Goal: Information Seeking & Learning: Learn about a topic

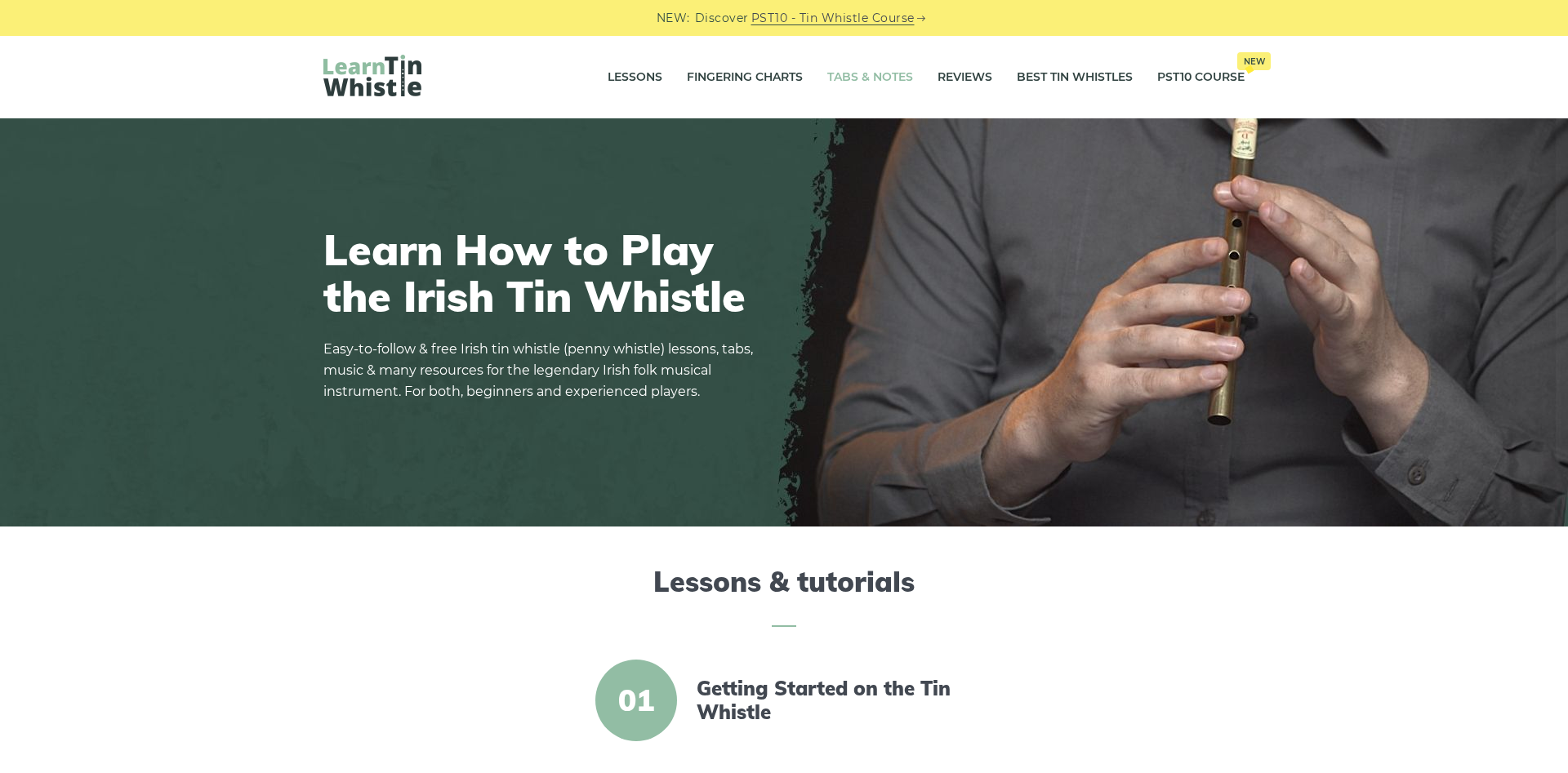
click at [891, 80] on link "Tabs & Notes" at bounding box center [870, 77] width 86 height 41
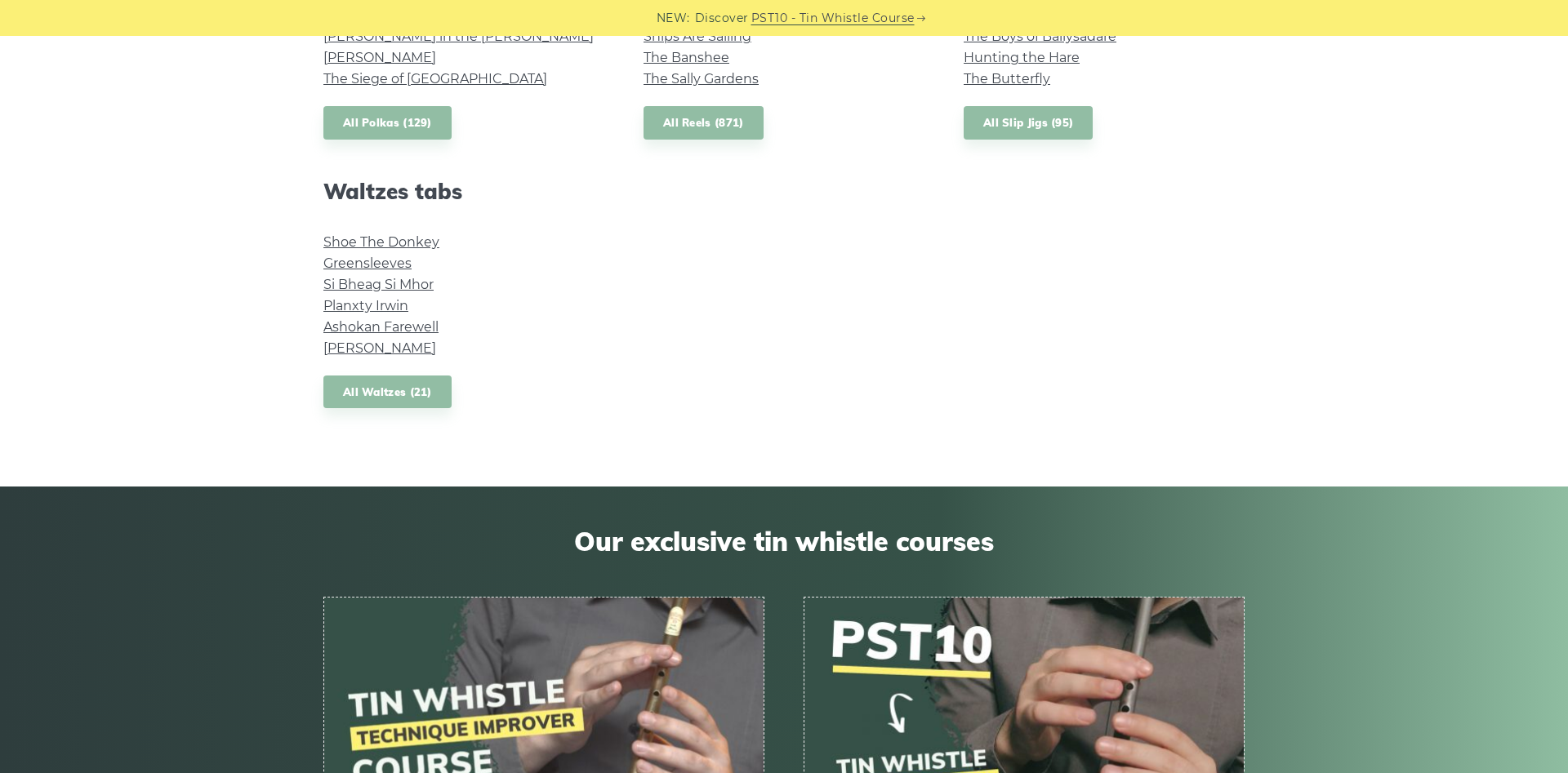
scroll to position [750, 0]
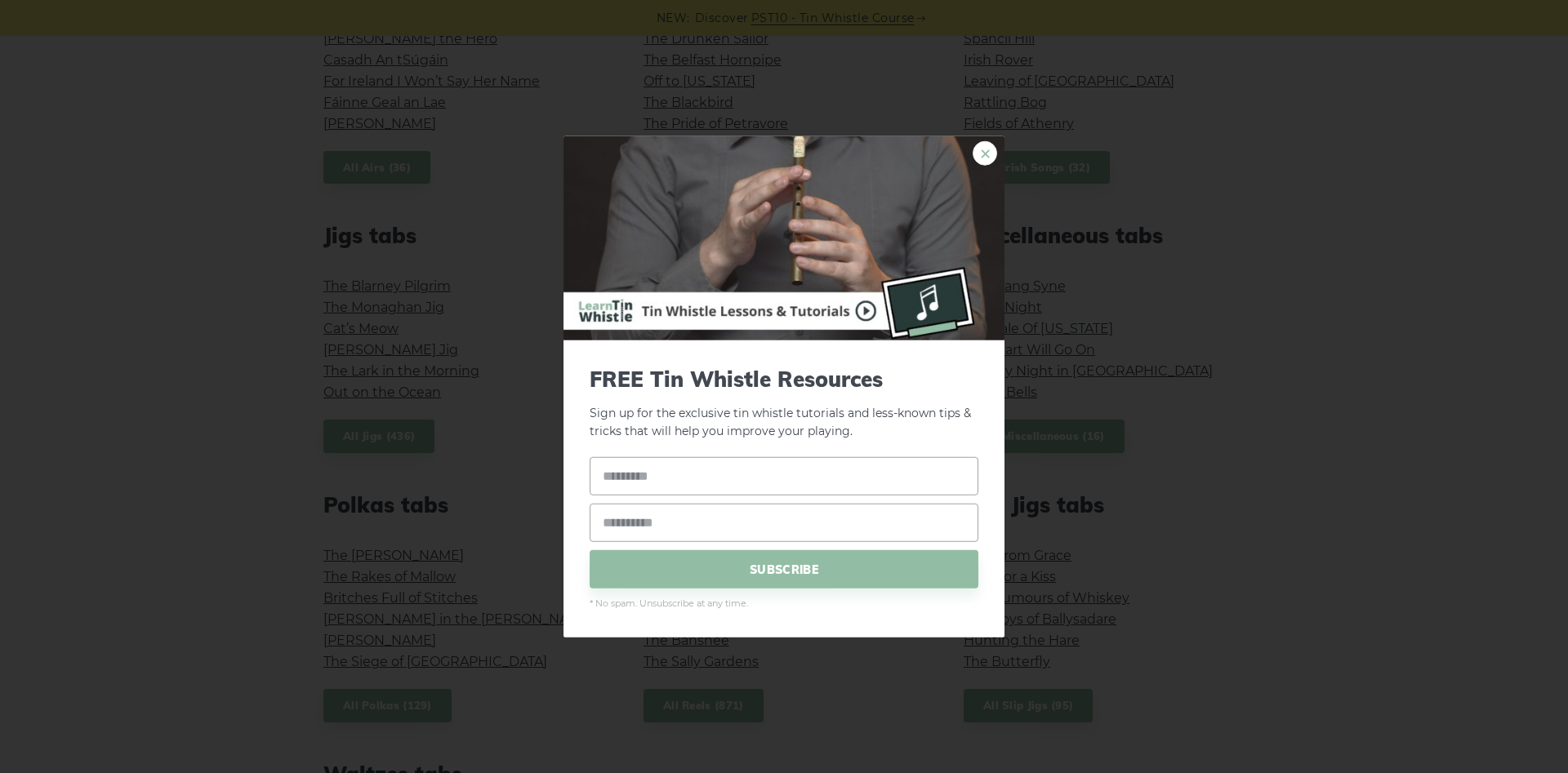
click at [985, 157] on link "×" at bounding box center [984, 153] width 25 height 25
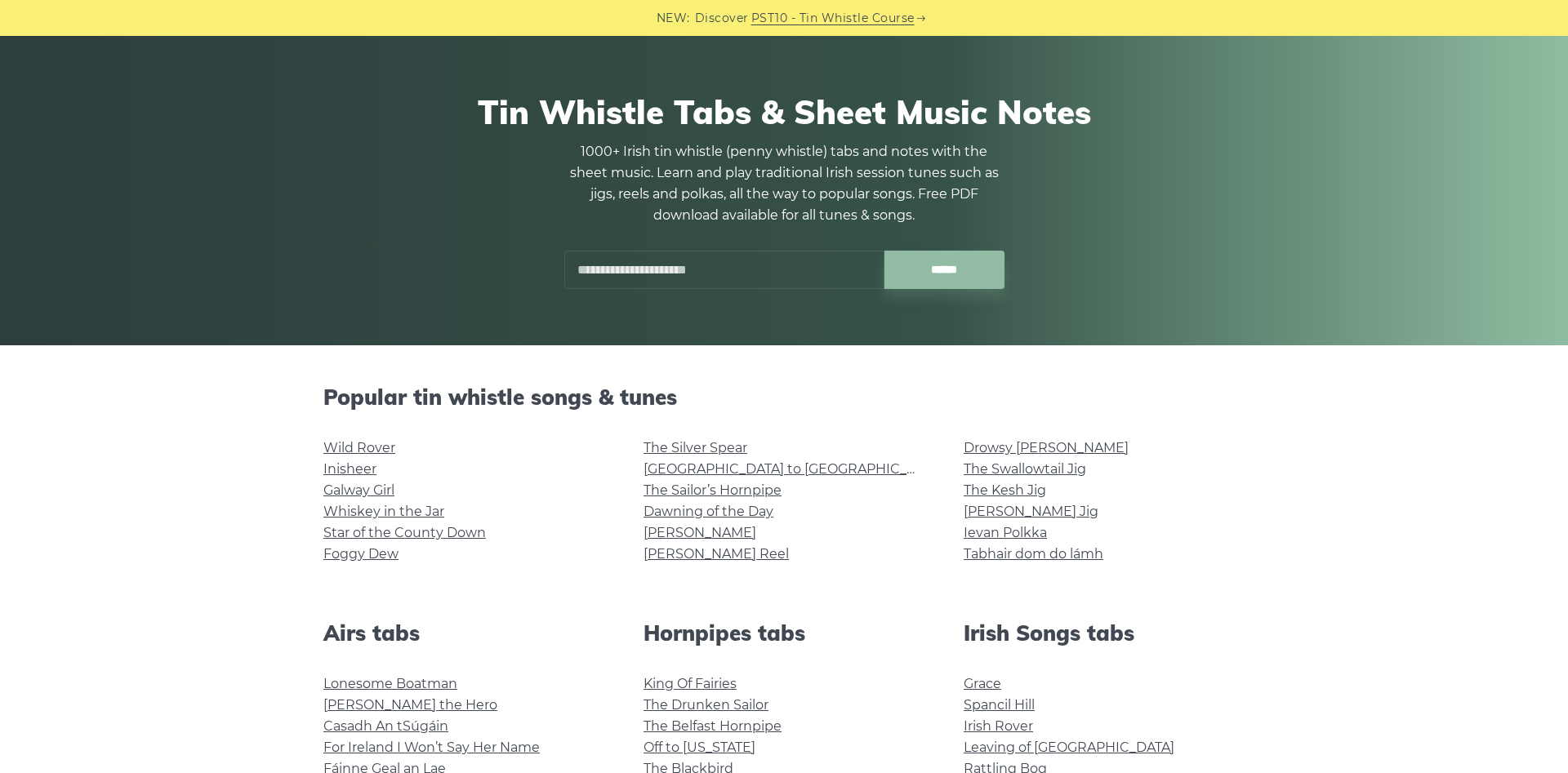
scroll to position [0, 0]
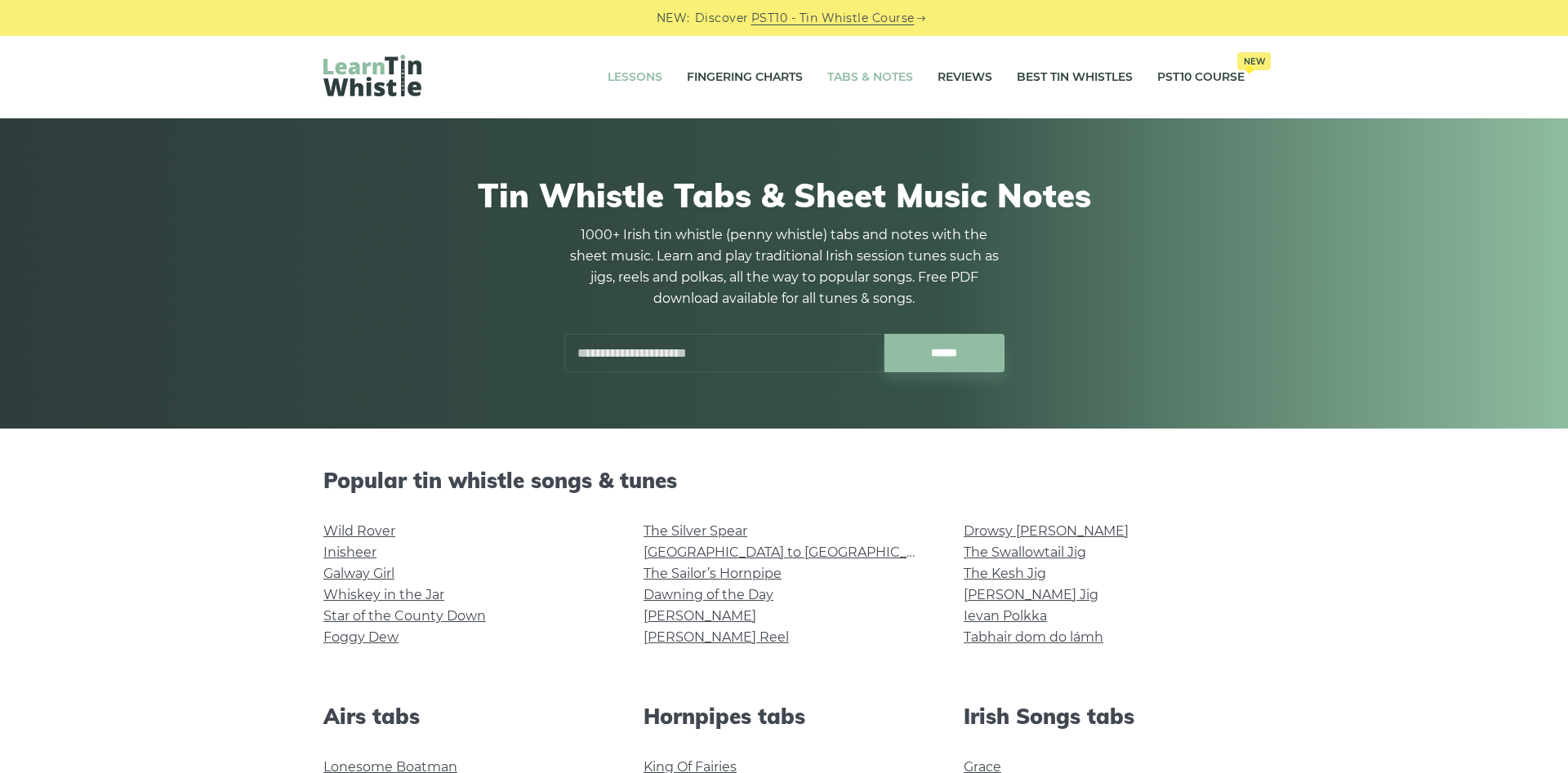
click at [633, 77] on link "Lessons" at bounding box center [635, 77] width 54 height 41
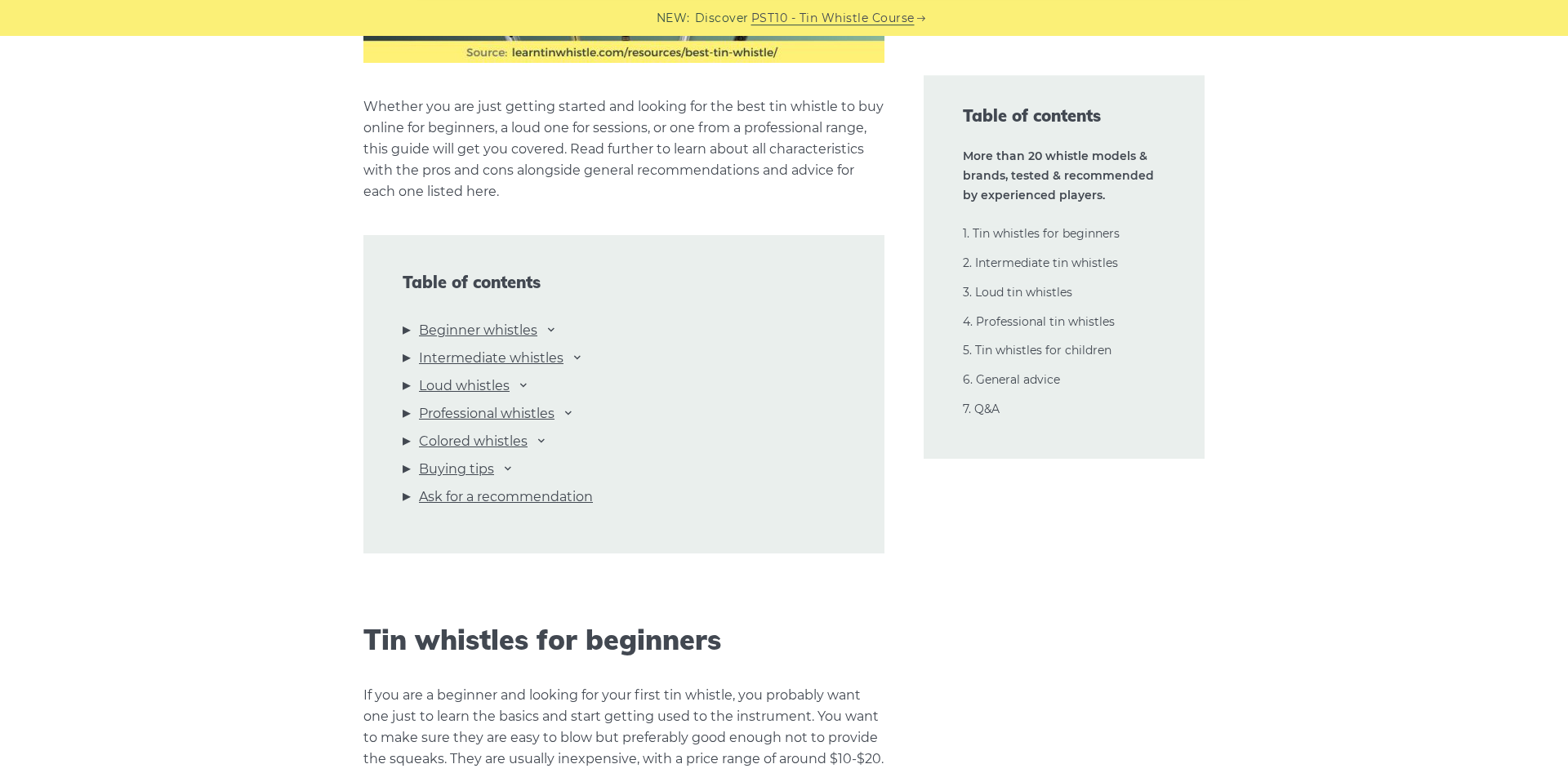
scroll to position [1666, 0]
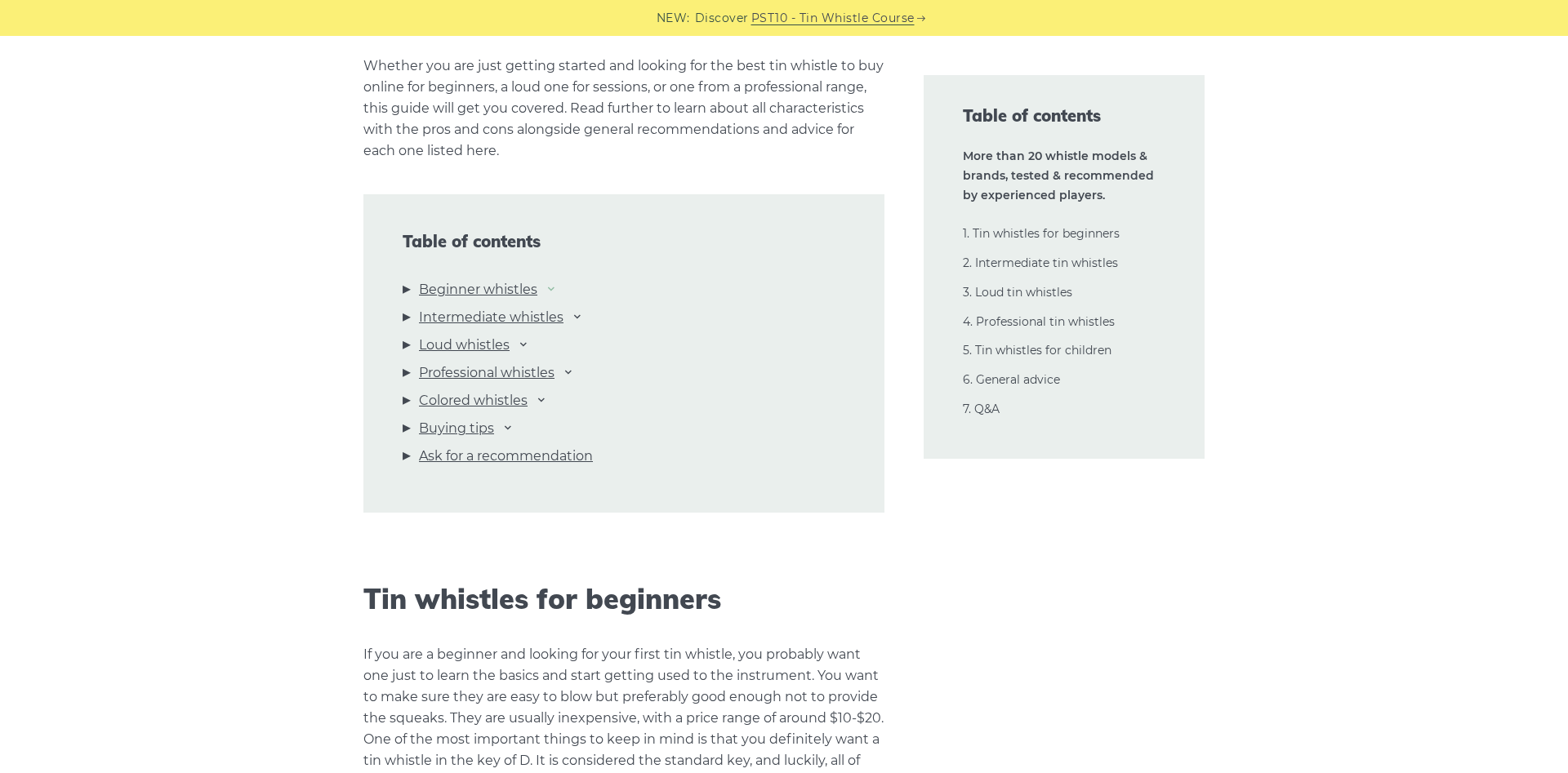
click at [557, 285] on icon at bounding box center [551, 288] width 13 height 13
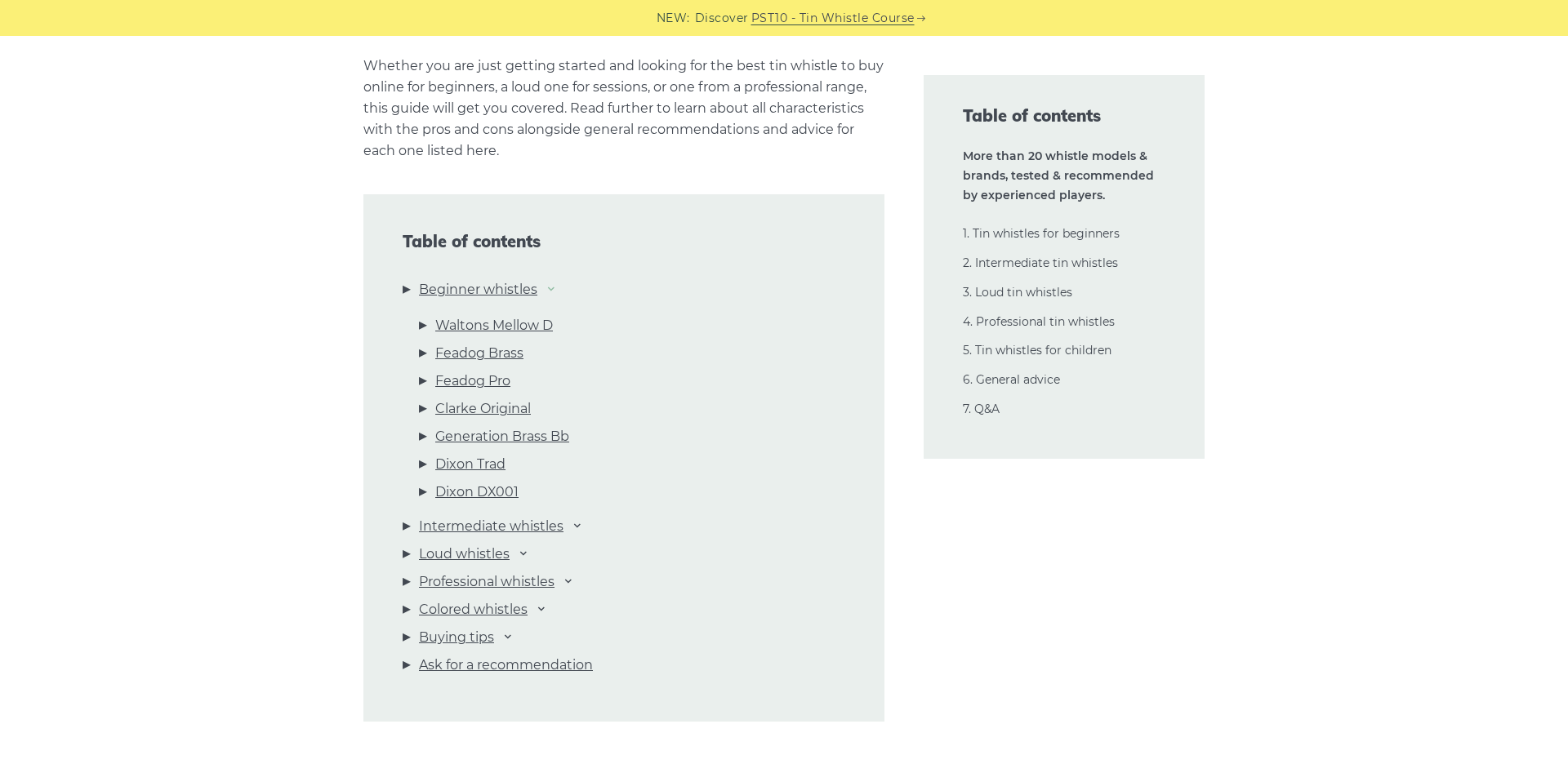
click at [556, 287] on icon at bounding box center [551, 288] width 13 height 13
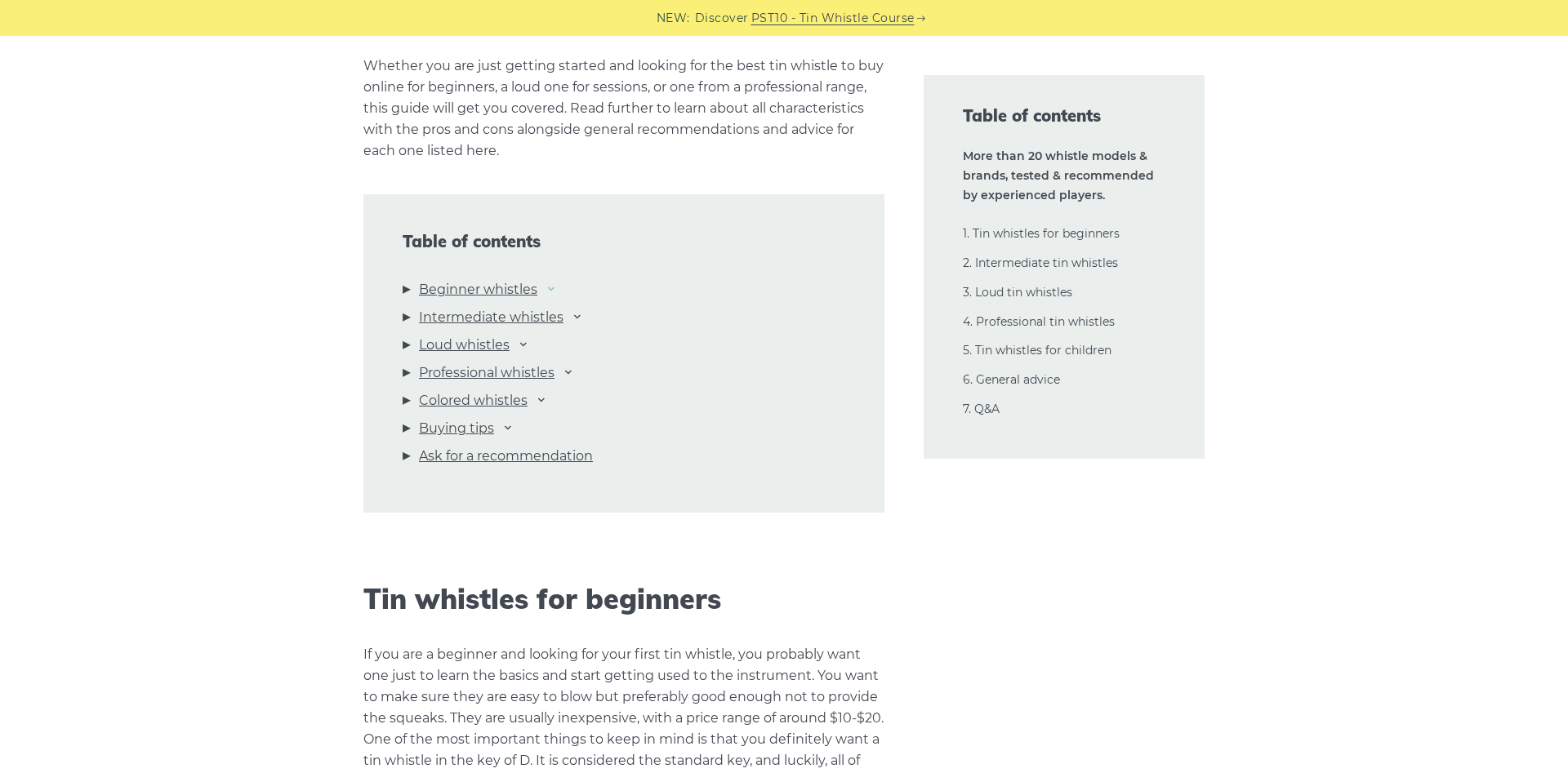
click at [557, 289] on icon at bounding box center [551, 288] width 13 height 13
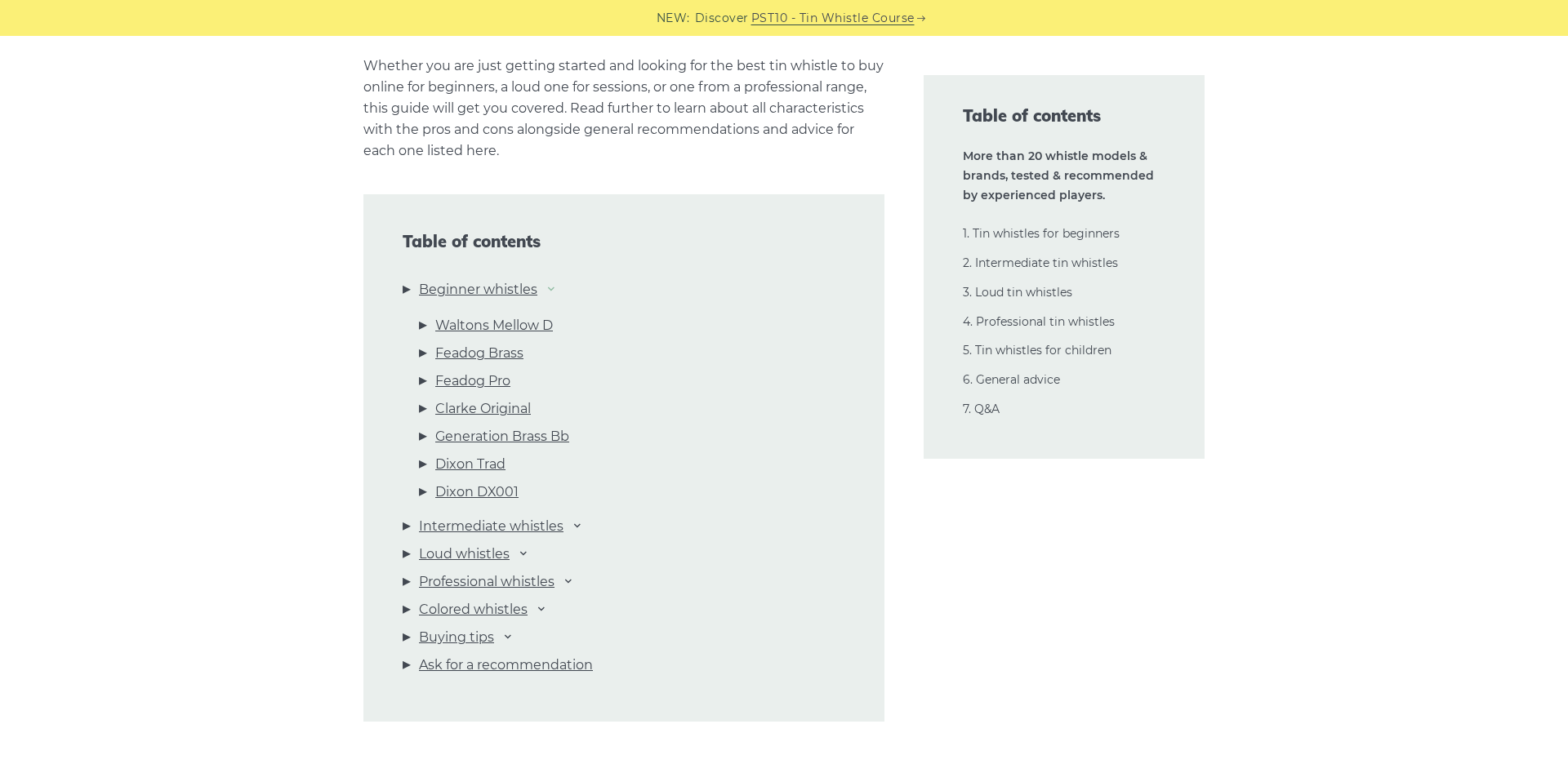
click at [557, 289] on icon at bounding box center [551, 288] width 13 height 13
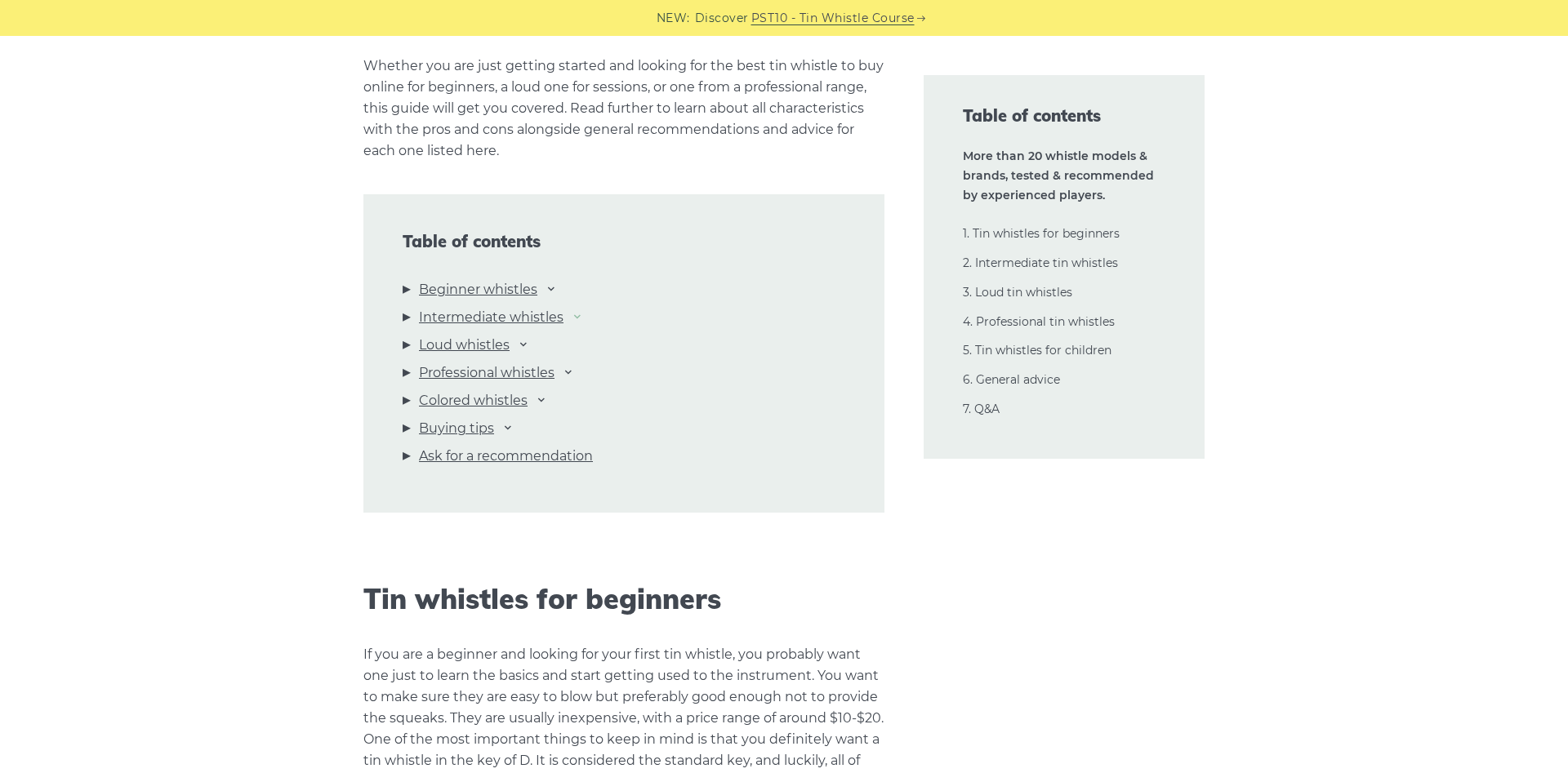
click at [583, 317] on icon at bounding box center [577, 316] width 13 height 13
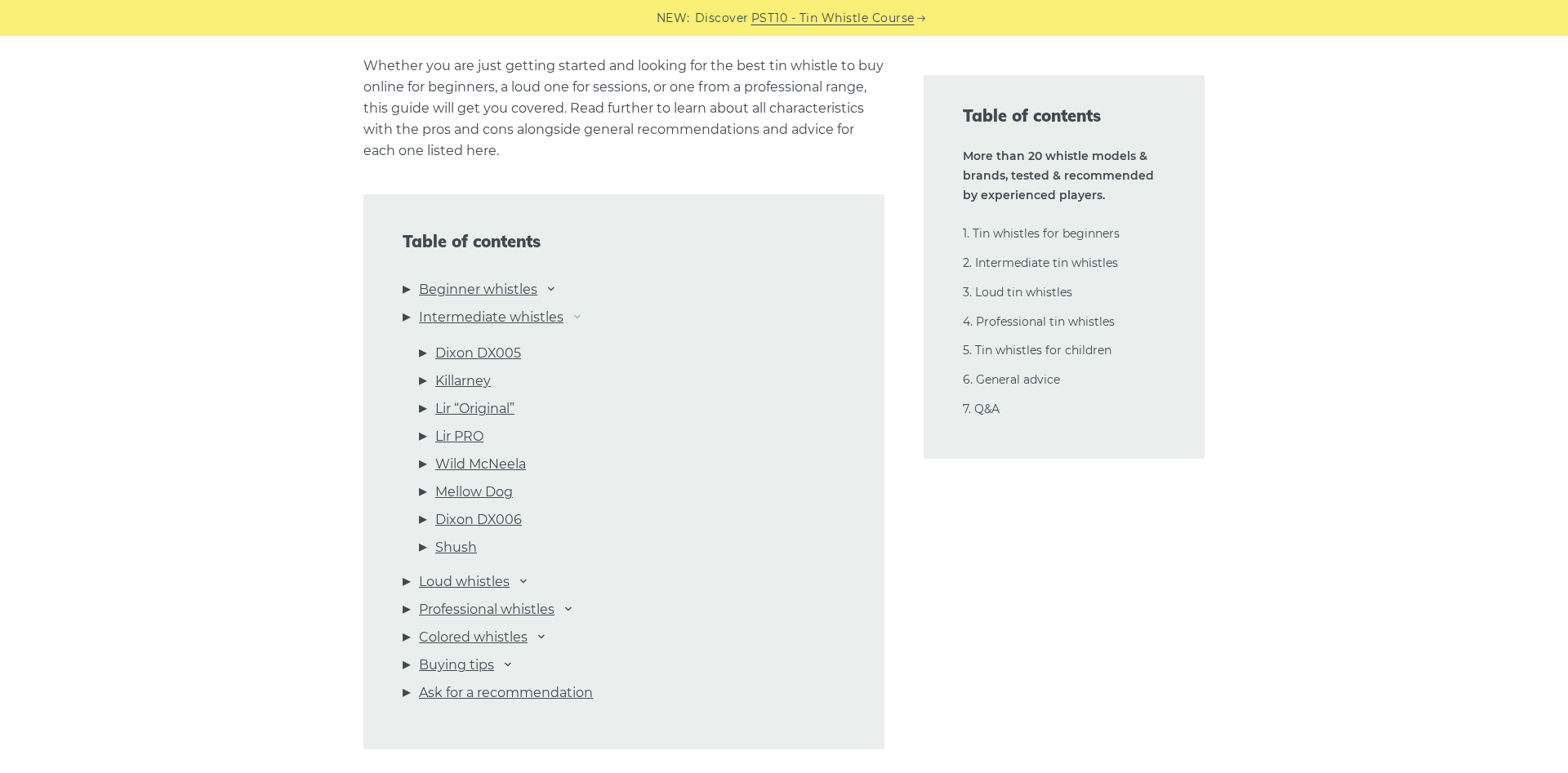
click at [582, 317] on icon at bounding box center [577, 316] width 13 height 13
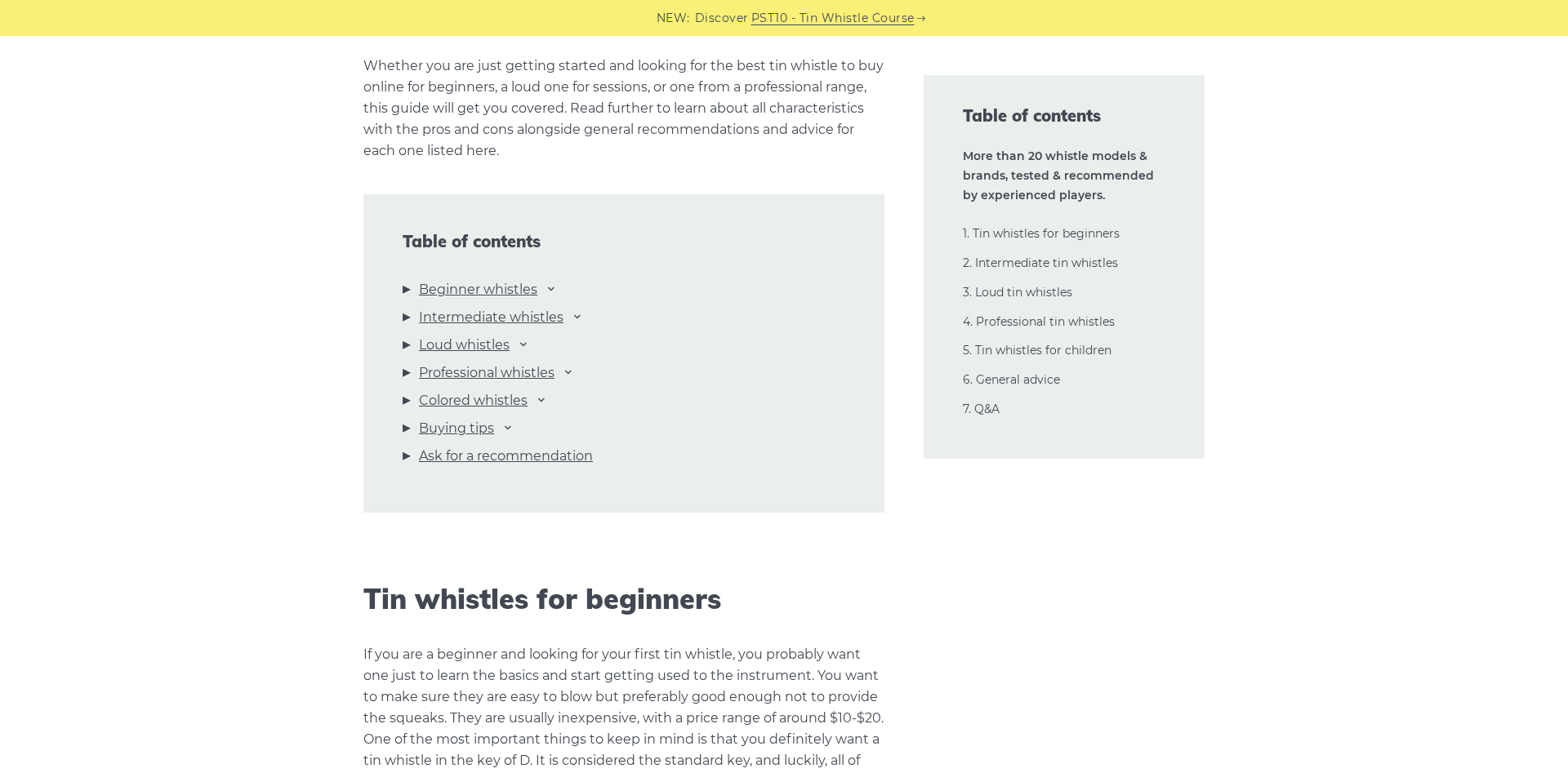
click at [544, 343] on li "Loud whistles Susato Woodi Busker Optima Cobre Milligan" at bounding box center [624, 349] width 443 height 28
click at [530, 342] on icon at bounding box center [523, 344] width 13 height 13
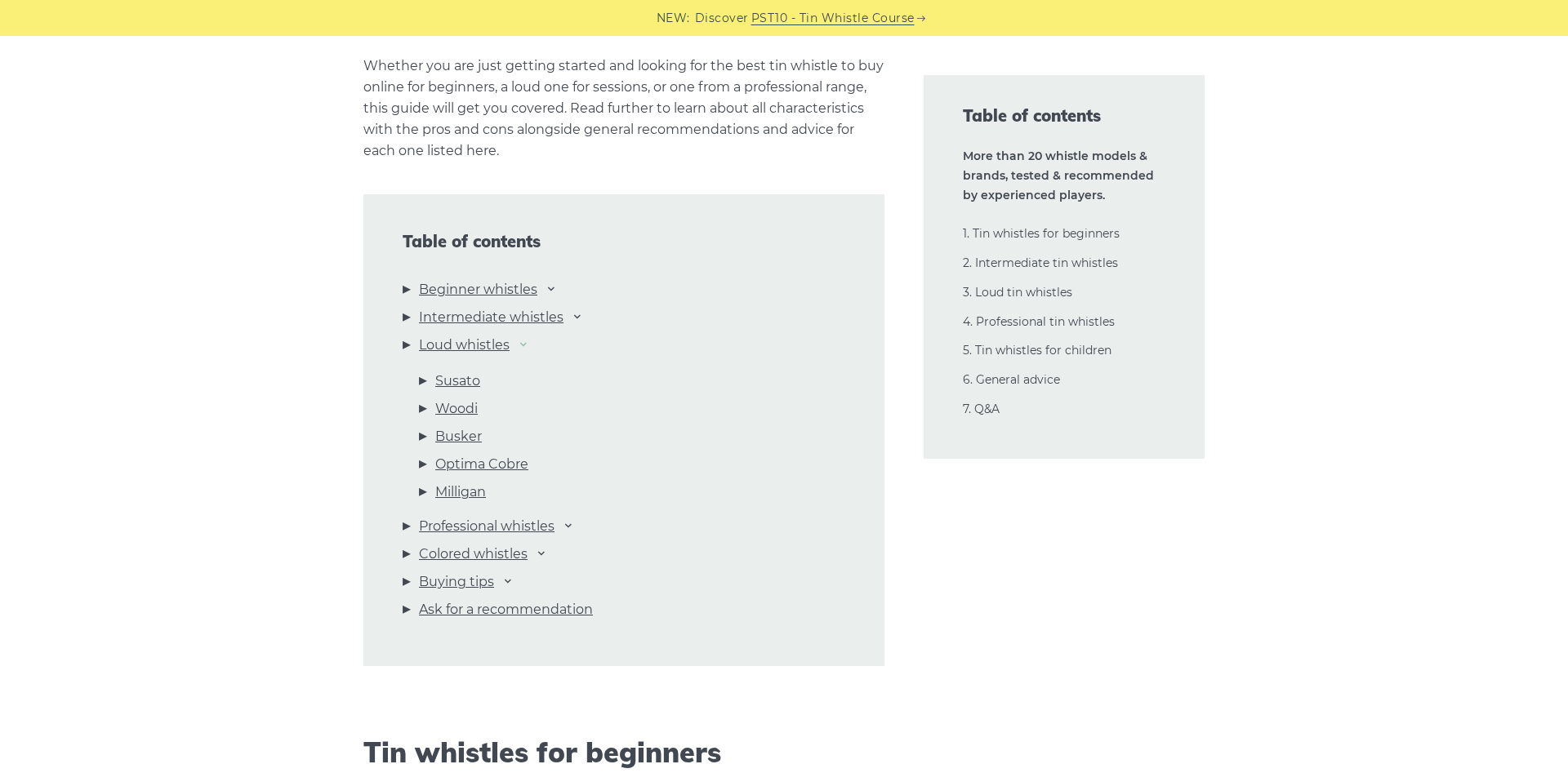
click at [530, 342] on icon at bounding box center [523, 344] width 13 height 13
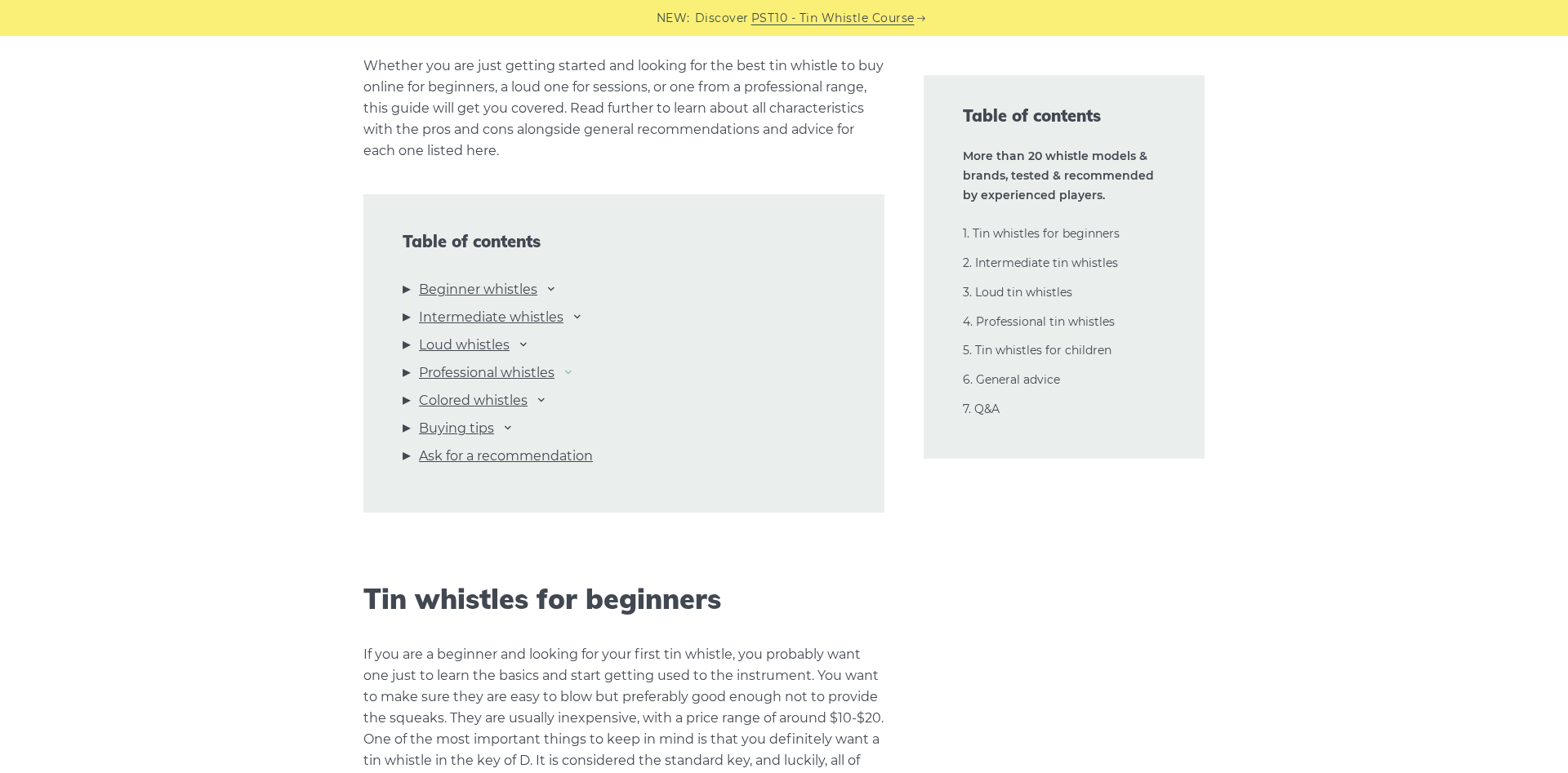
click at [573, 368] on icon at bounding box center [568, 371] width 13 height 13
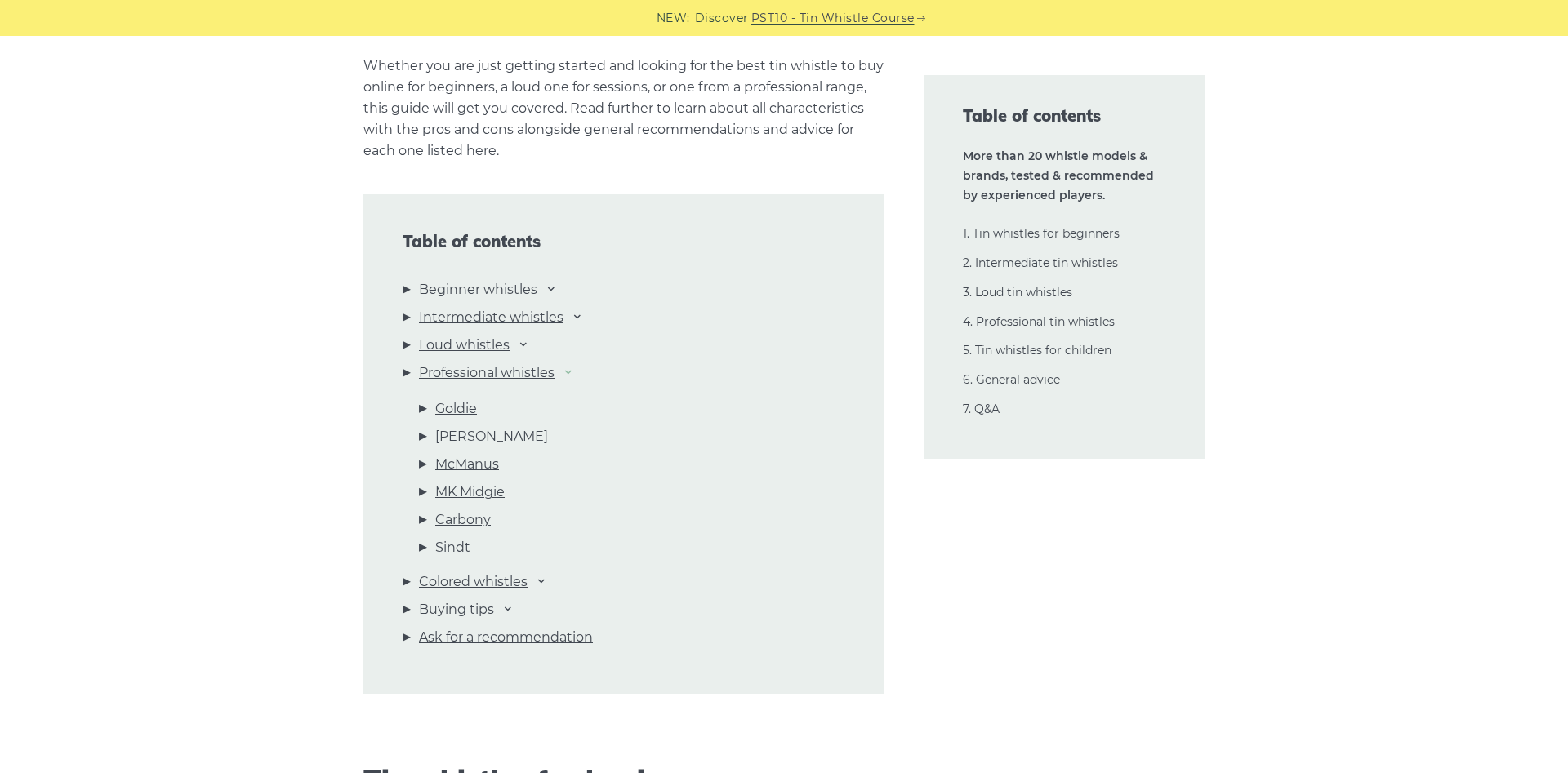
click at [573, 368] on icon at bounding box center [568, 371] width 13 height 13
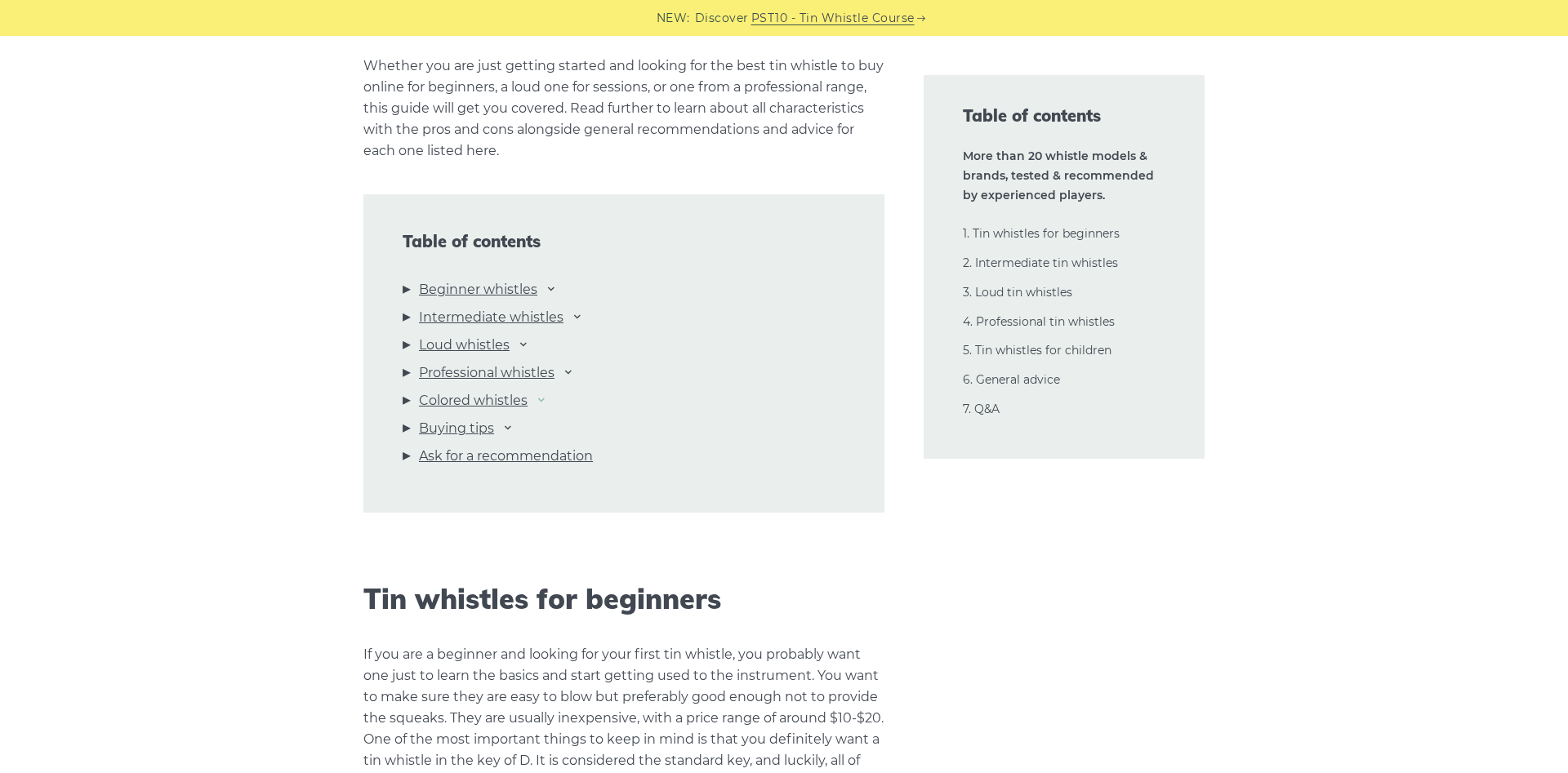
click at [542, 400] on icon at bounding box center [542, 399] width 13 height 13
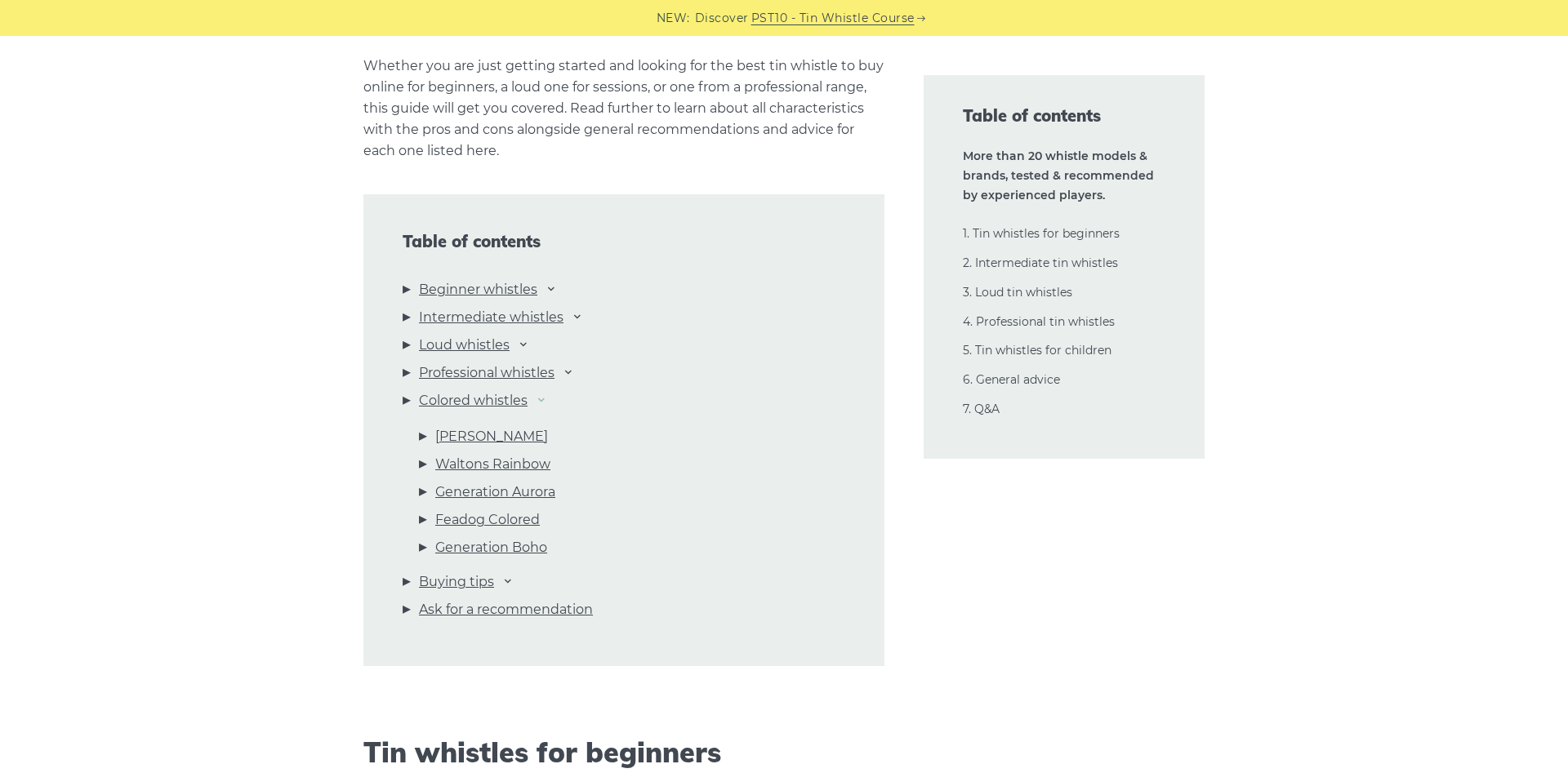
click at [542, 400] on icon at bounding box center [542, 399] width 13 height 13
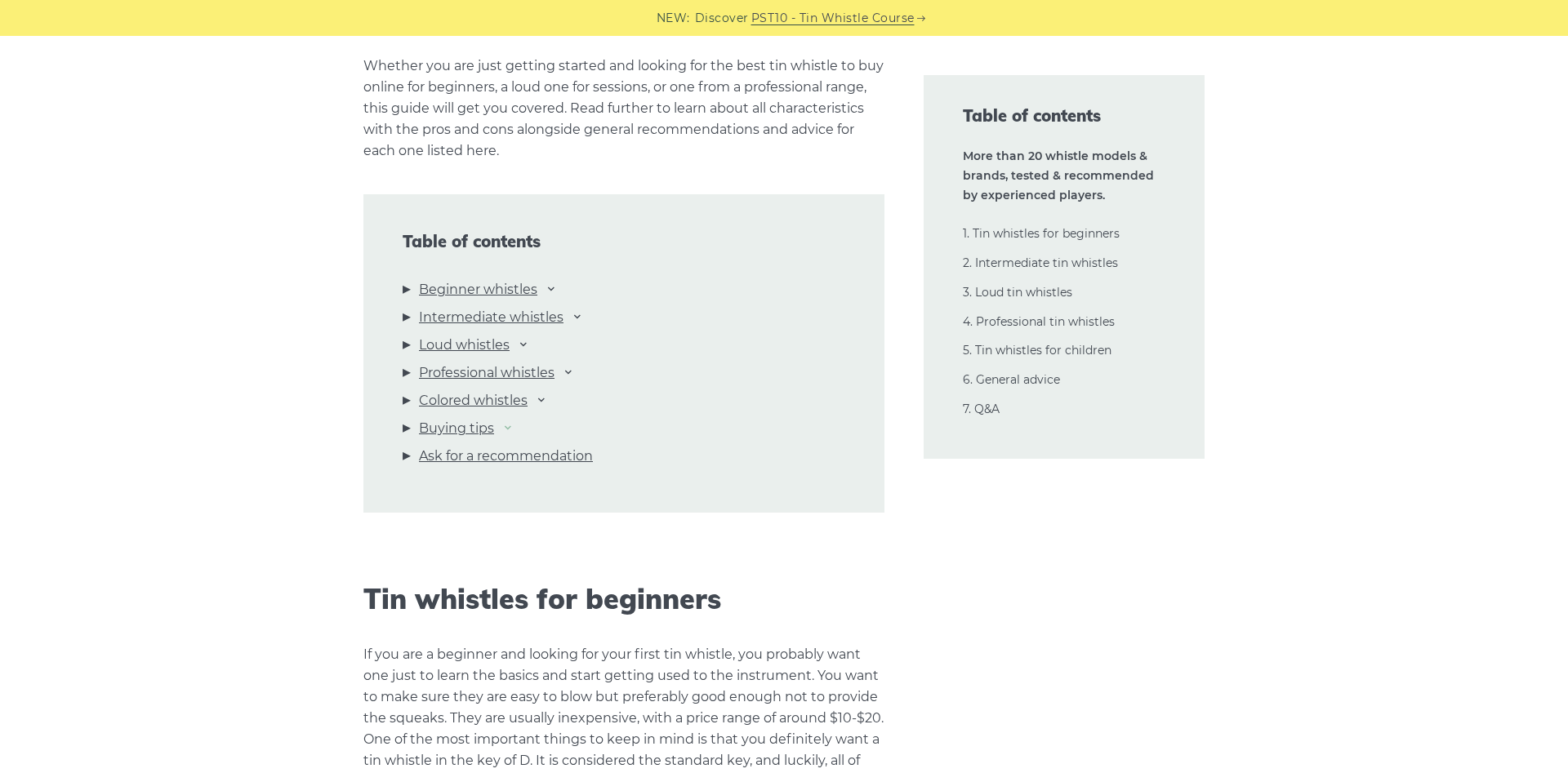
click at [511, 430] on icon at bounding box center [508, 427] width 13 height 13
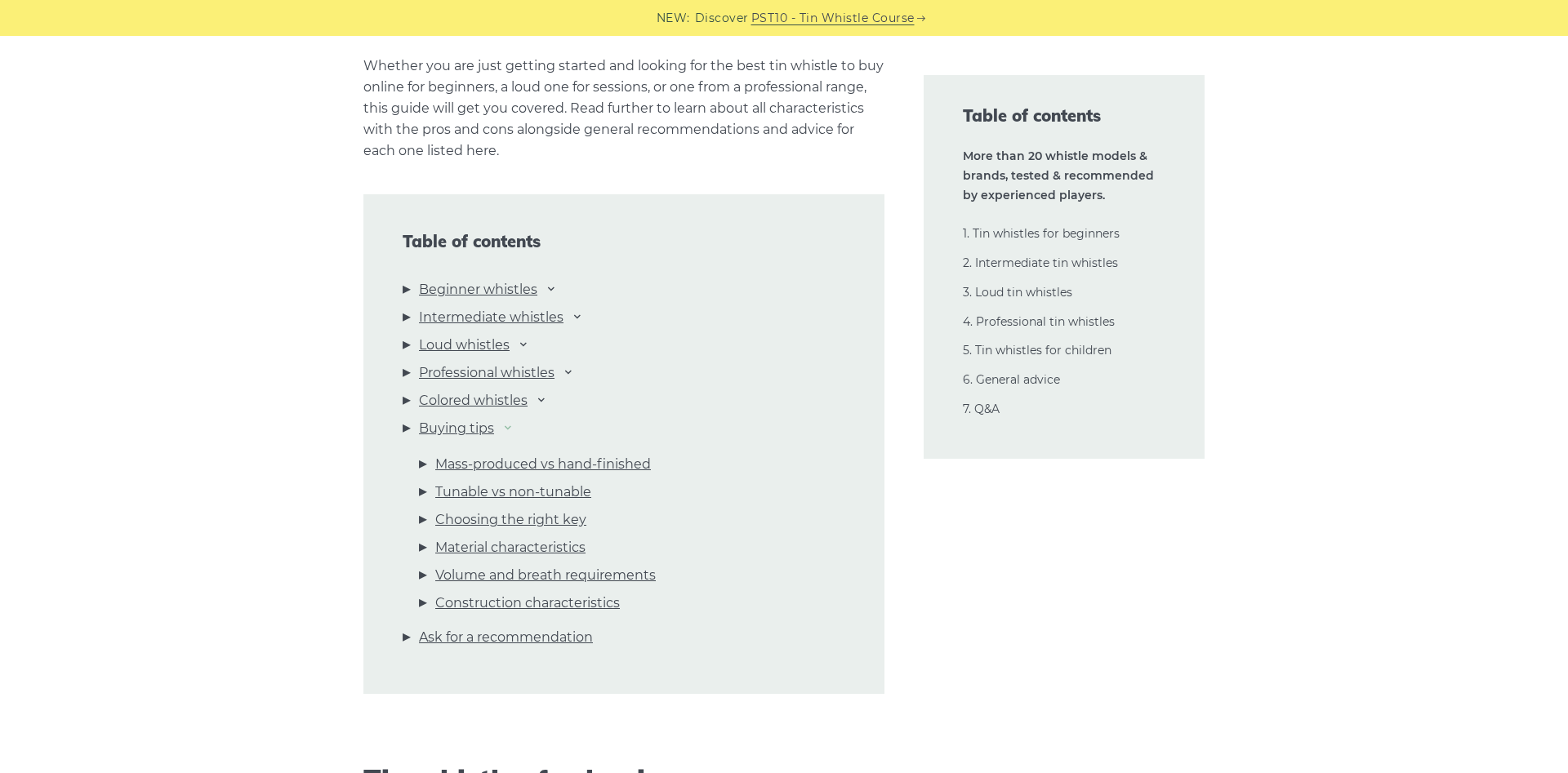
click at [511, 429] on icon at bounding box center [508, 427] width 13 height 13
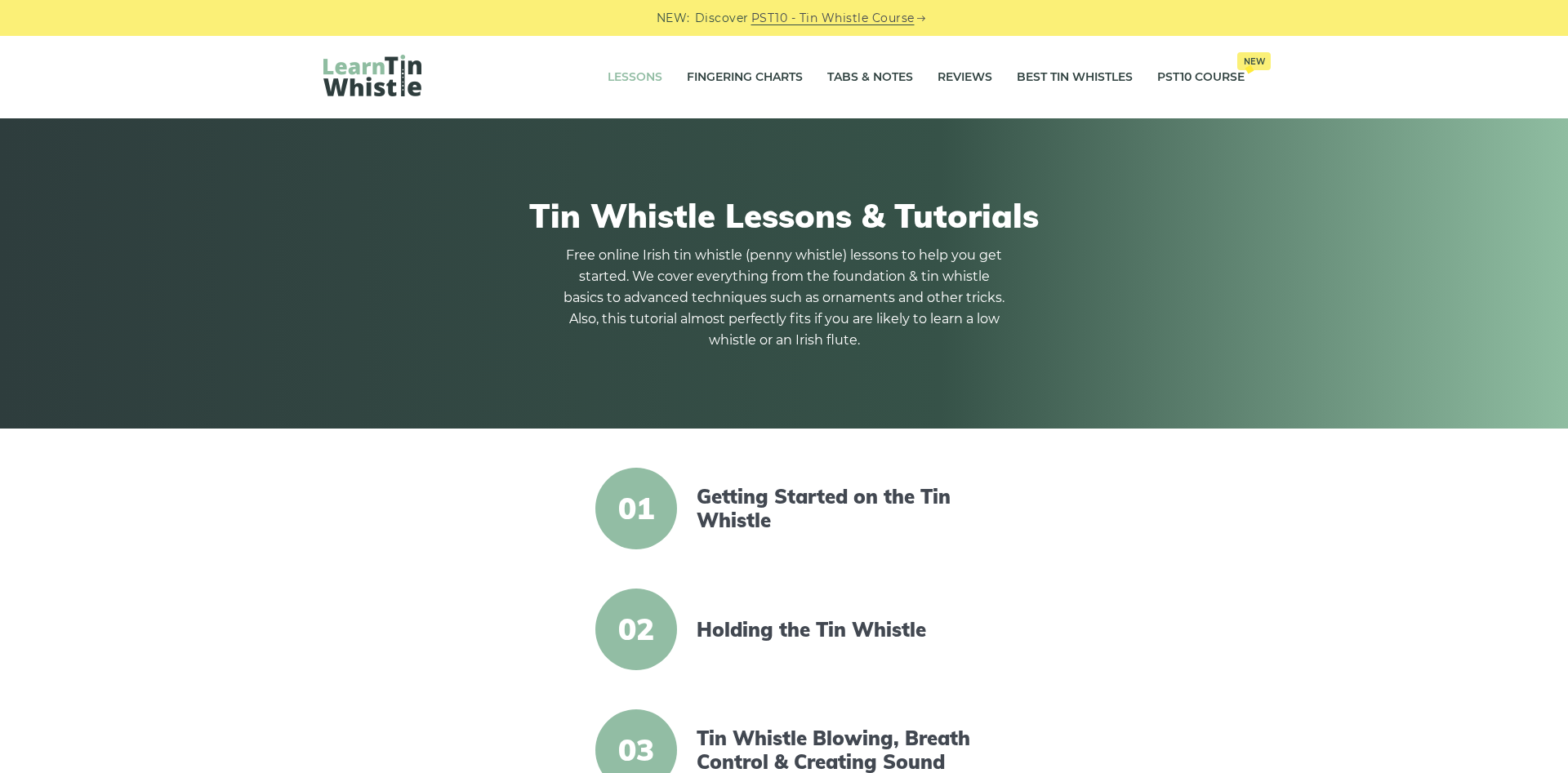
click at [703, 74] on link "Fingering Charts" at bounding box center [744, 77] width 116 height 41
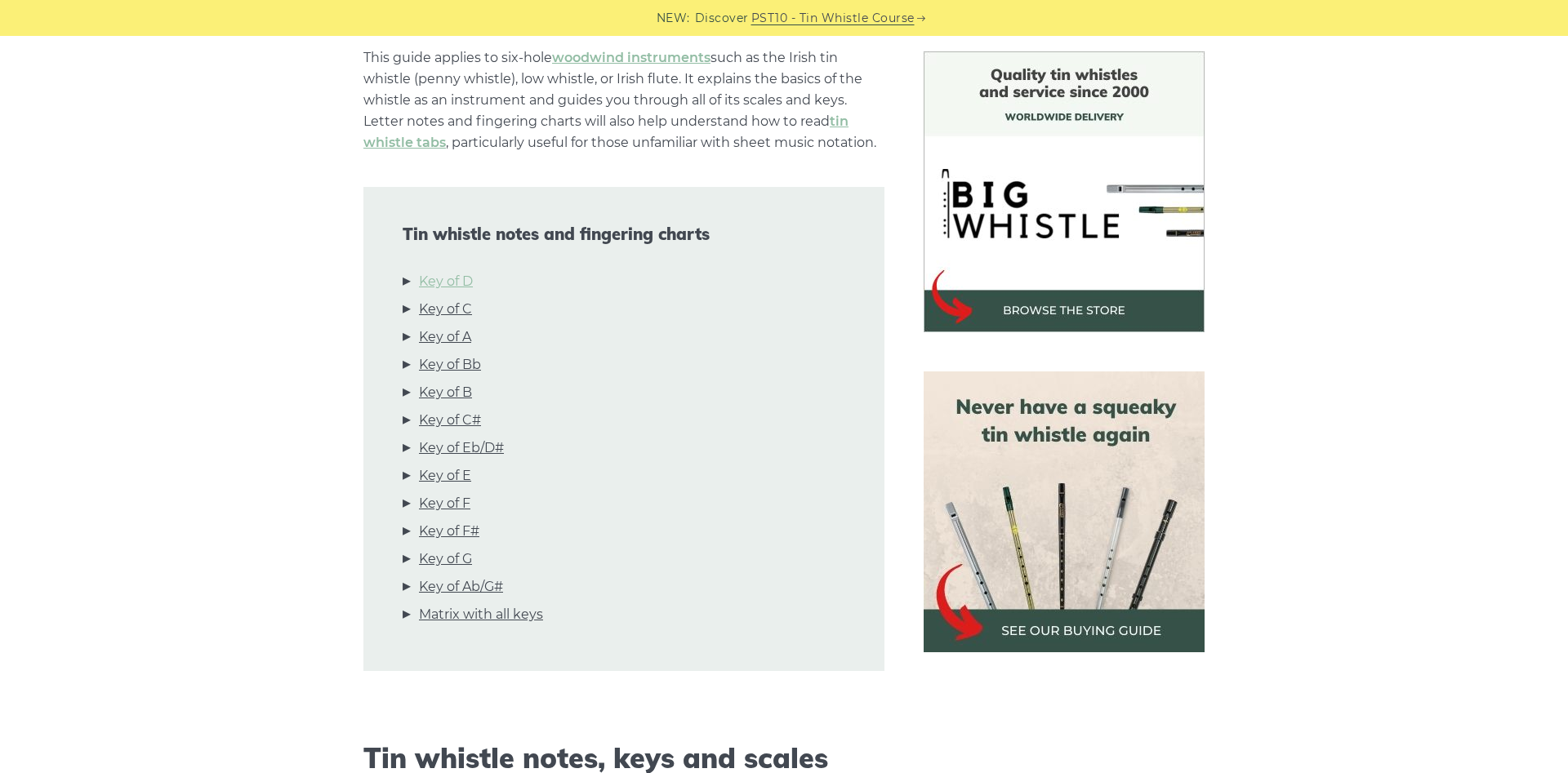
click at [435, 280] on link "Key of D" at bounding box center [445, 282] width 54 height 21
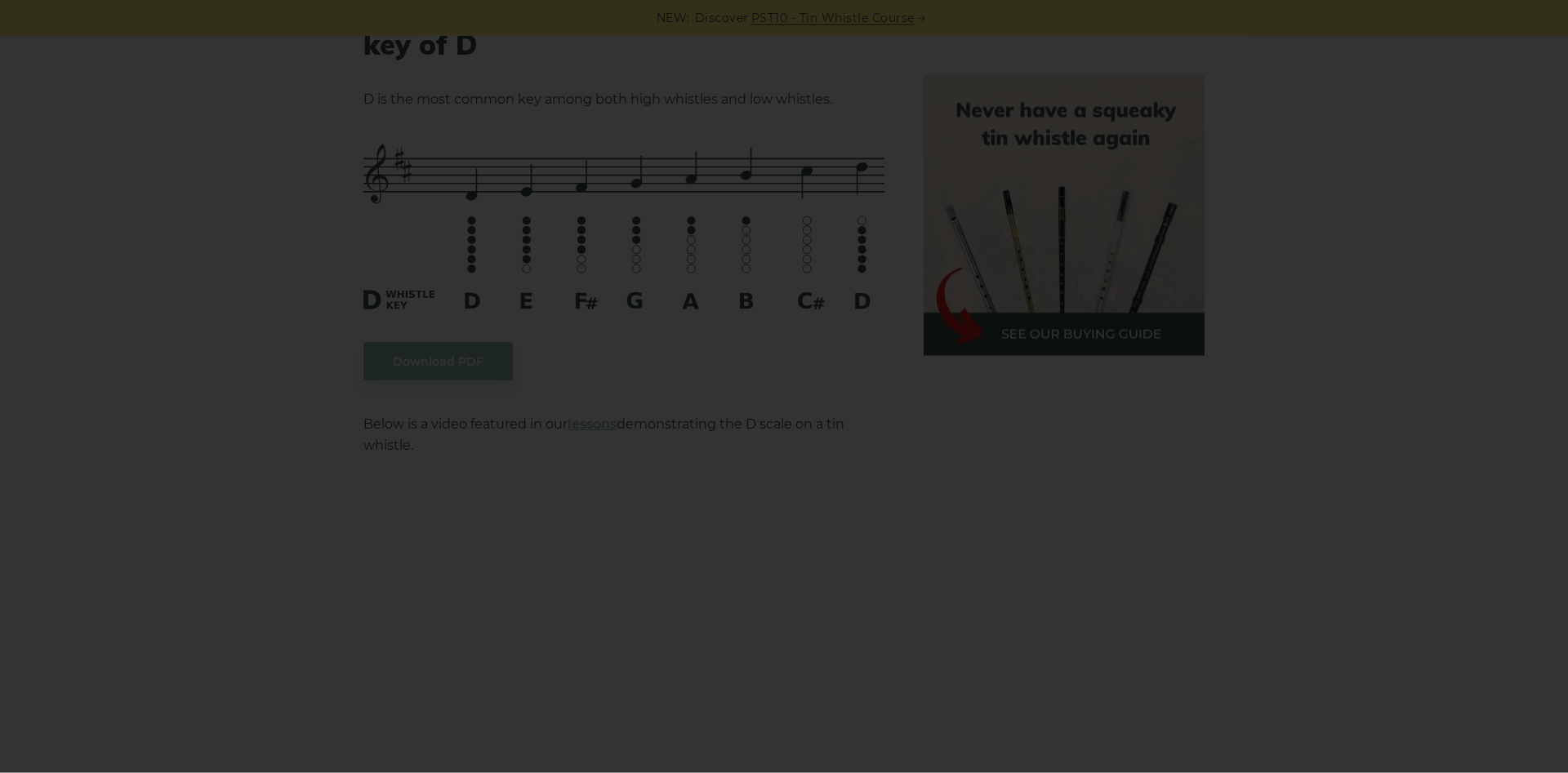
scroll to position [2628, 0]
